Goal: Find specific page/section: Find specific page/section

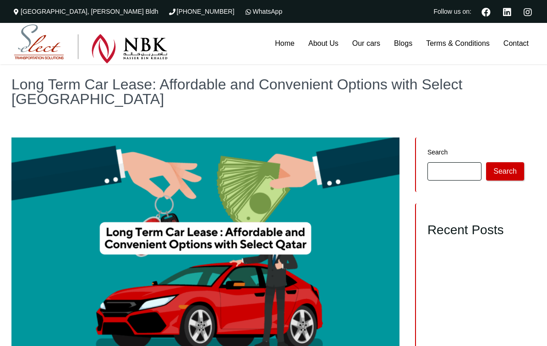
click at [366, 43] on link "Our cars" at bounding box center [367, 43] width 42 height 41
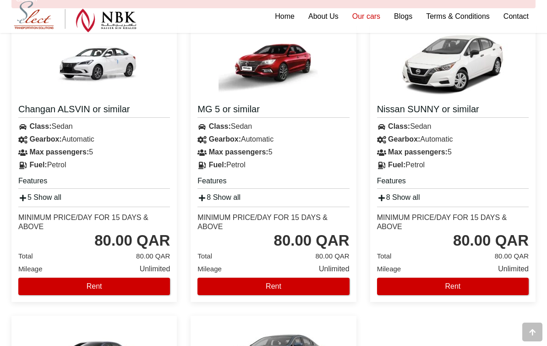
scroll to position [534, 0]
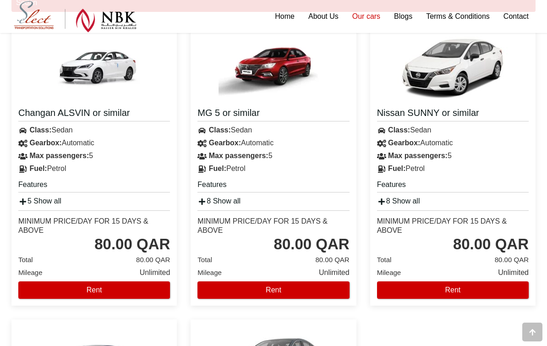
click at [483, 73] on img at bounding box center [453, 67] width 110 height 69
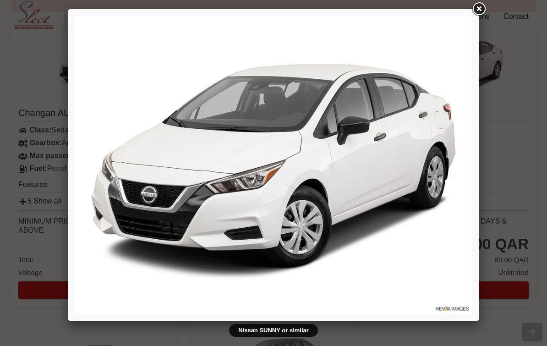
click at [509, 223] on div at bounding box center [273, 173] width 547 height 346
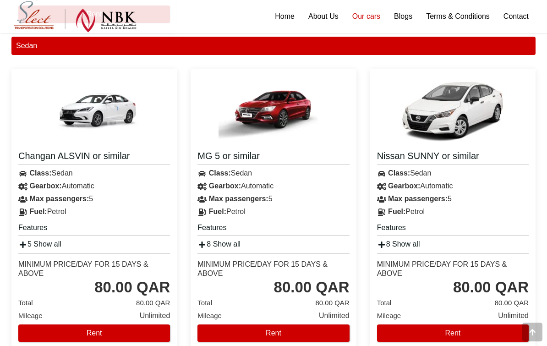
scroll to position [491, 0]
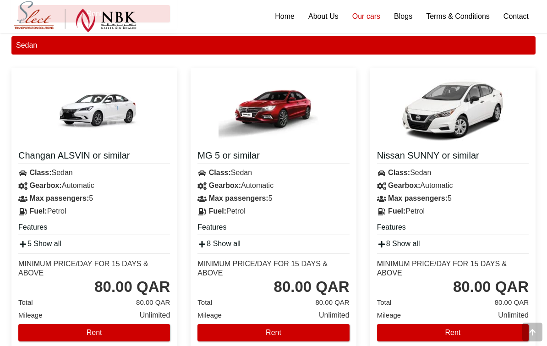
click at [524, 122] on div at bounding box center [453, 109] width 166 height 69
click at [490, 204] on div "Max passengers: 5" at bounding box center [453, 198] width 166 height 13
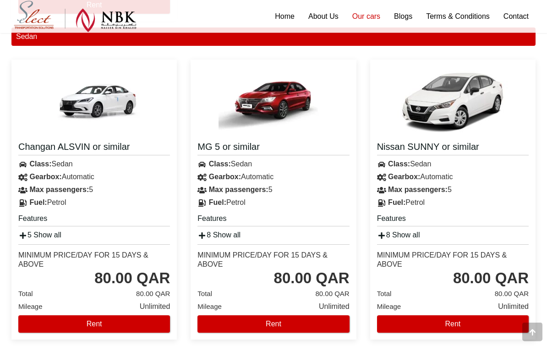
scroll to position [539, 0]
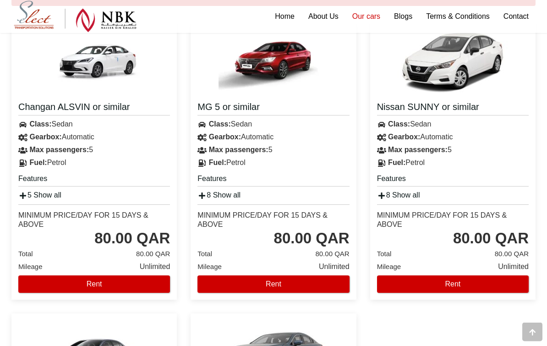
click at [433, 148] on strong "Max passengers:" at bounding box center [418, 150] width 60 height 8
